Goal: Transaction & Acquisition: Purchase product/service

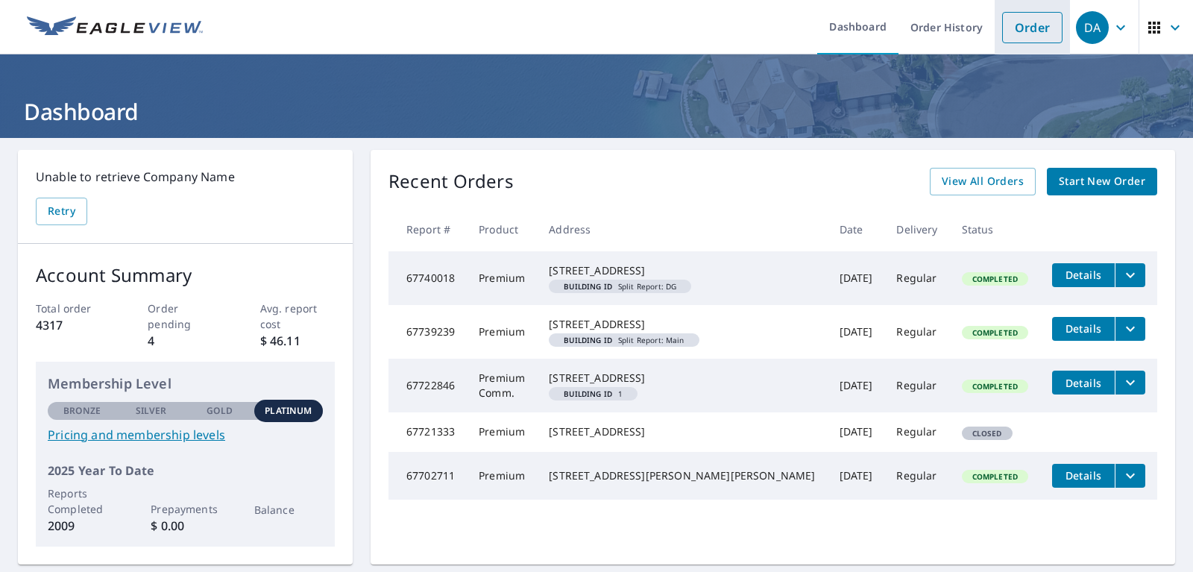
click at [1013, 28] on link "Order" at bounding box center [1032, 27] width 60 height 31
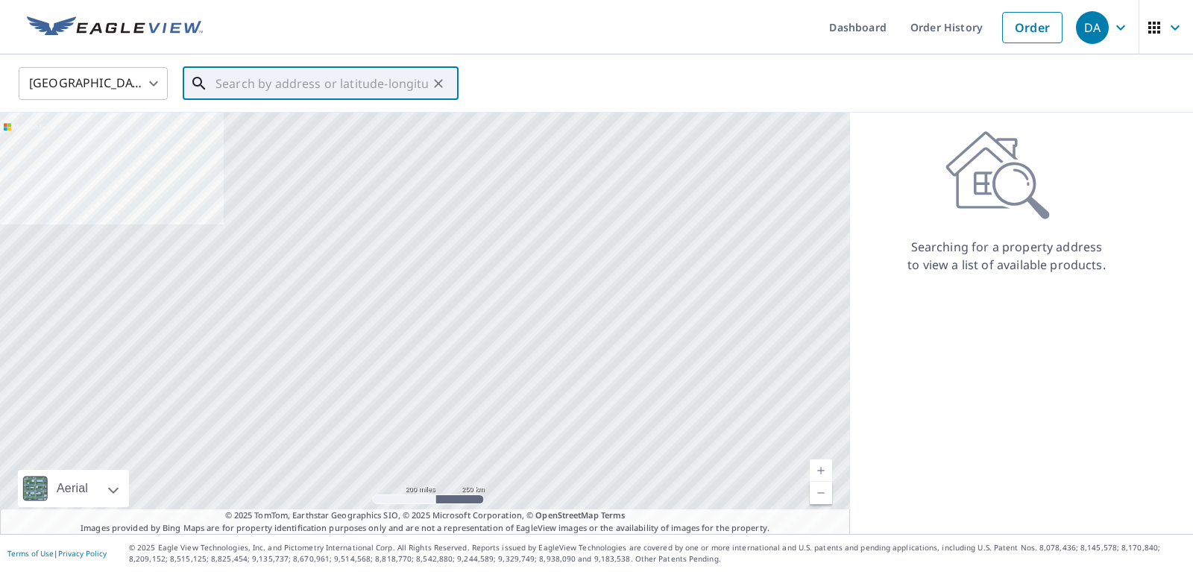
click at [381, 73] on input "text" at bounding box center [321, 84] width 212 height 42
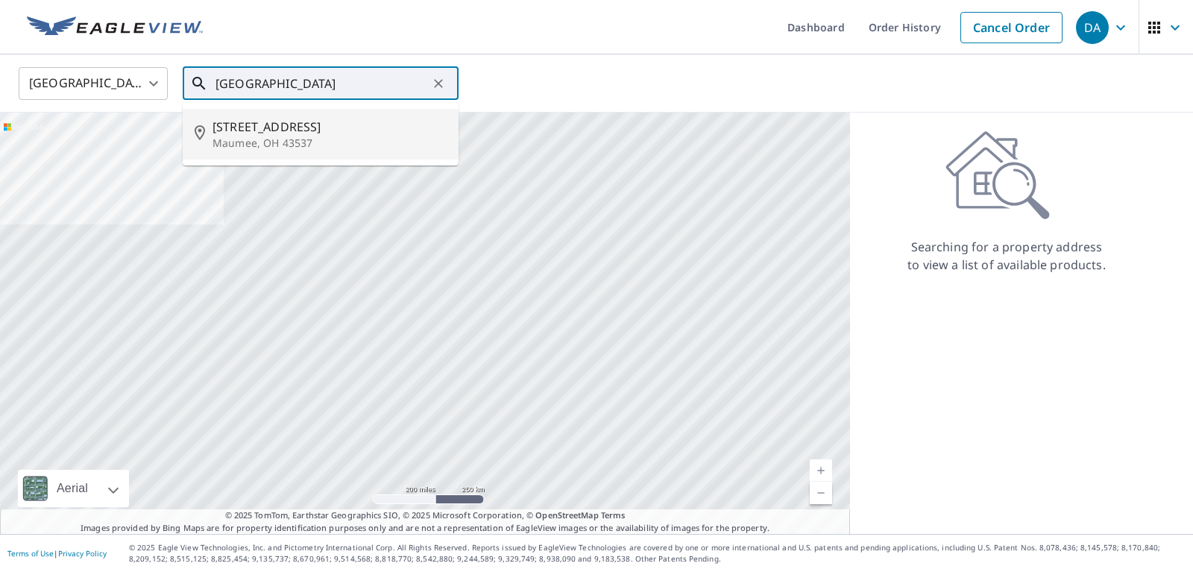
click at [277, 124] on span "[STREET_ADDRESS]" at bounding box center [329, 127] width 234 height 18
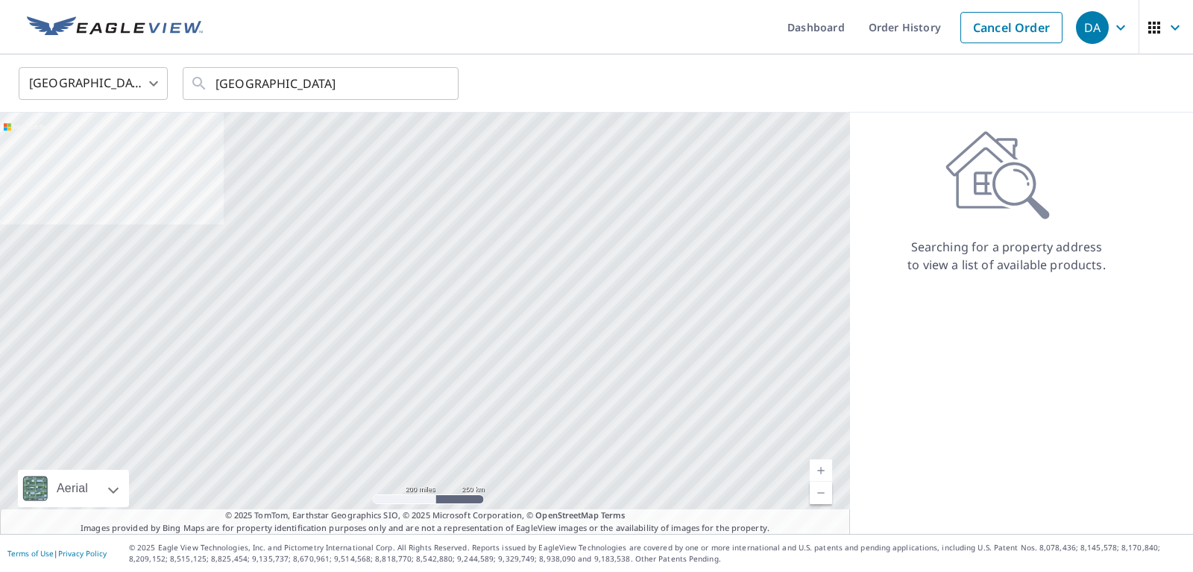
type input "[STREET_ADDRESS]"
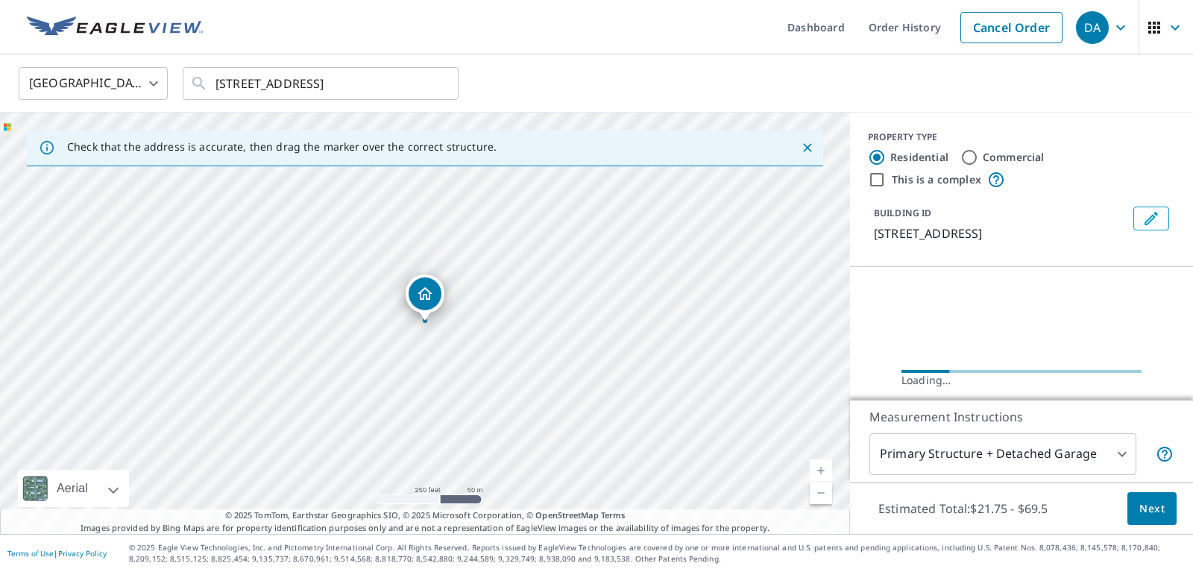
click at [820, 462] on link "Current Level 17, Zoom In" at bounding box center [820, 470] width 22 height 22
click at [821, 463] on link "Current Level 17, Zoom In" at bounding box center [820, 470] width 22 height 22
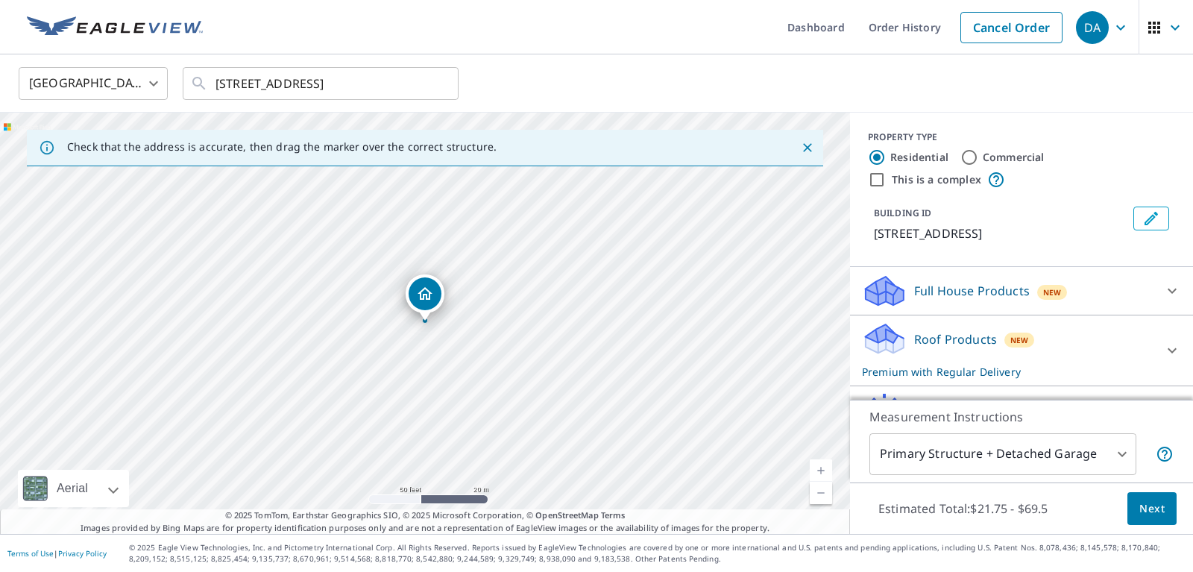
click at [1142, 506] on span "Next" at bounding box center [1151, 508] width 25 height 19
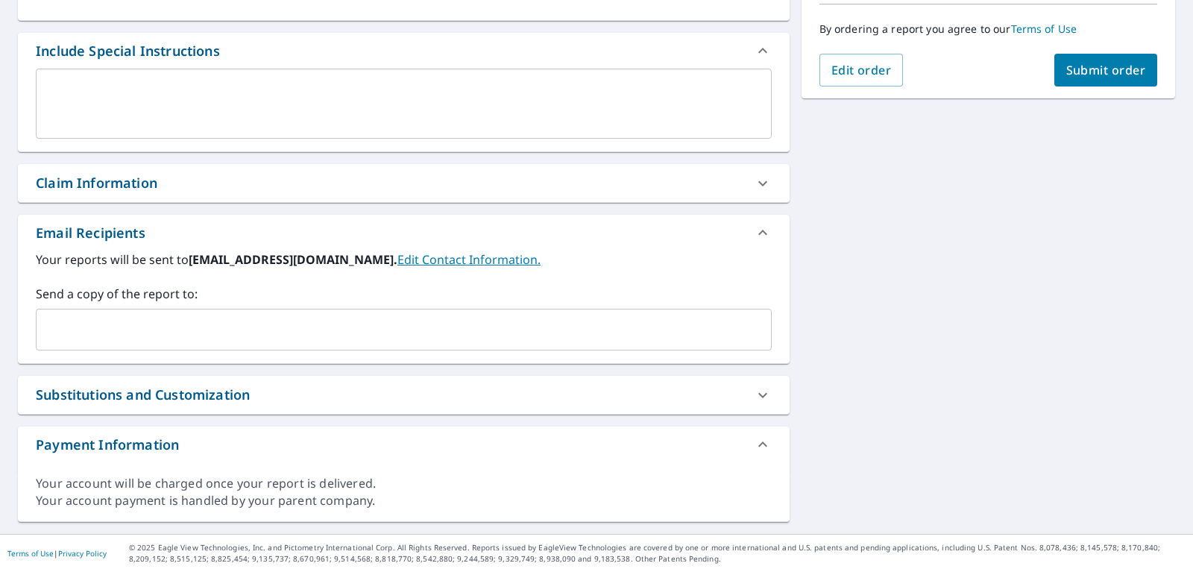
scroll to position [377, 0]
click at [394, 344] on div "​" at bounding box center [404, 330] width 736 height 42
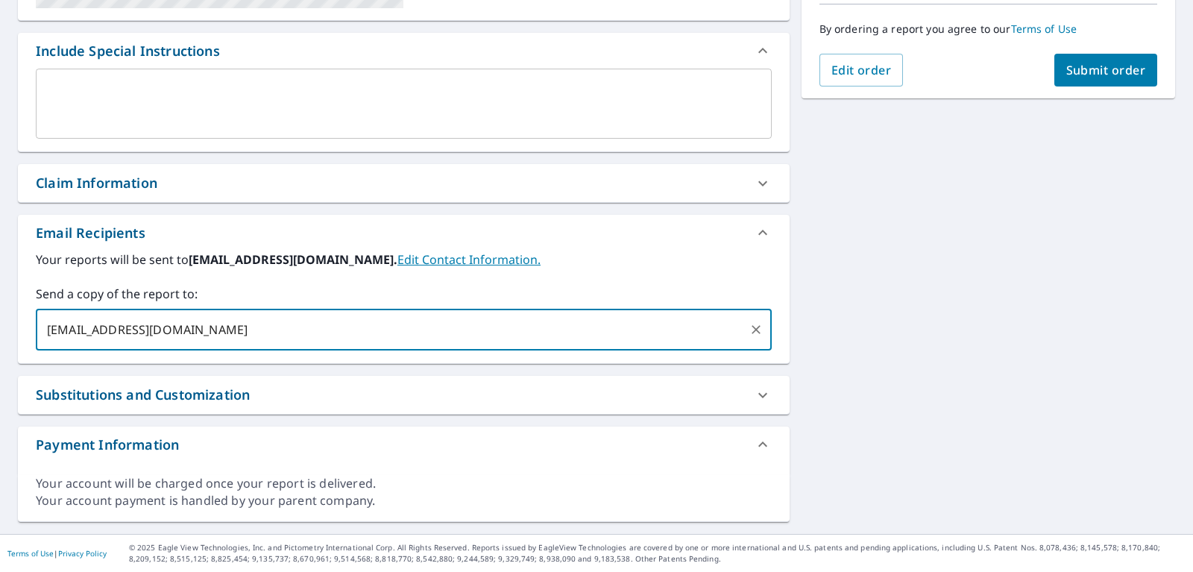
type input "[EMAIL_ADDRESS][DOMAIN_NAME]"
click at [1118, 63] on span "Submit order" at bounding box center [1106, 70] width 80 height 16
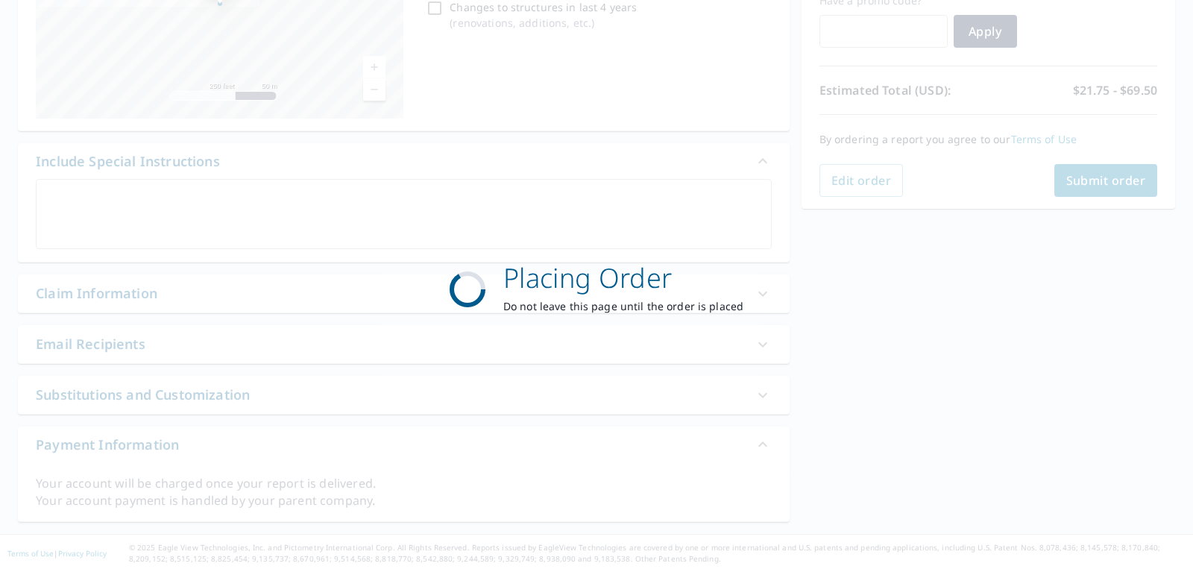
checkbox input "true"
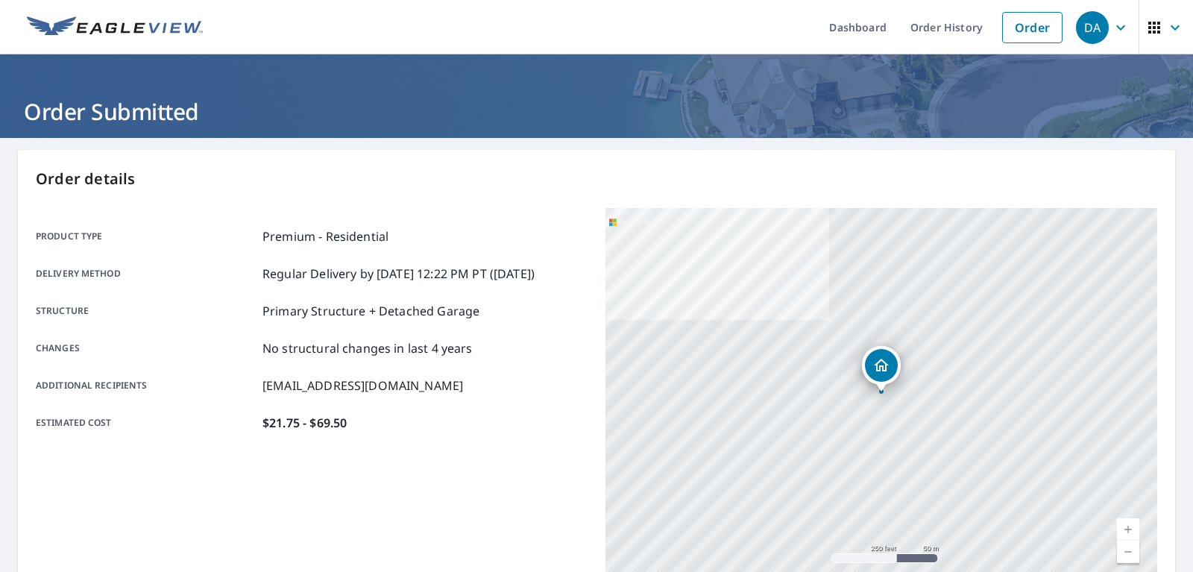
click at [1114, 18] on span "DA" at bounding box center [1103, 28] width 57 height 36
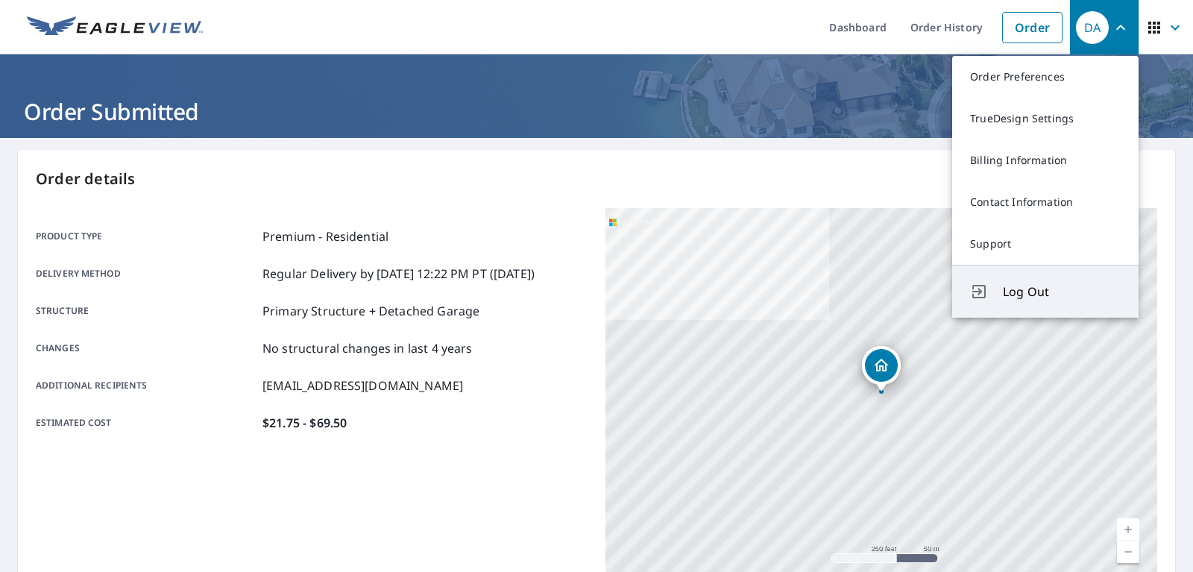
click at [1031, 291] on span "Log Out" at bounding box center [1061, 291] width 118 height 18
